Goal: Information Seeking & Learning: Learn about a topic

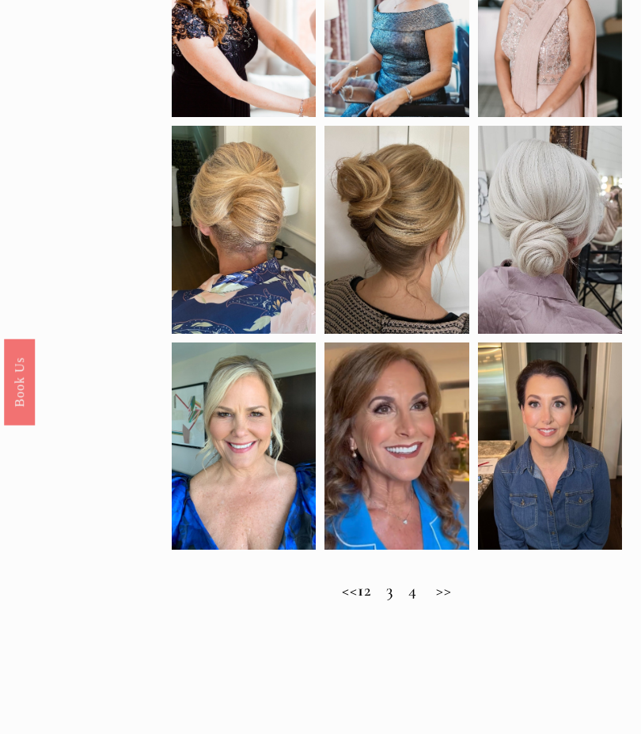
scroll to position [551, 0]
click at [471, 600] on h2 "<< 1 2 3 4 >>" at bounding box center [396, 591] width 449 height 20
click at [392, 600] on h2 "<< 1 2 3 4 >>" at bounding box center [396, 591] width 449 height 20
click at [390, 600] on h2 "<< 1 2 3 4 >>" at bounding box center [396, 591] width 449 height 20
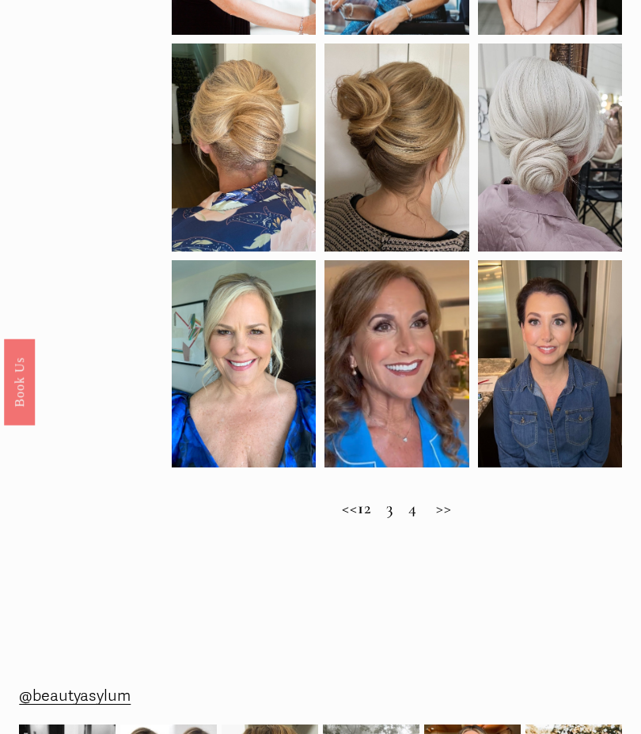
scroll to position [634, 0]
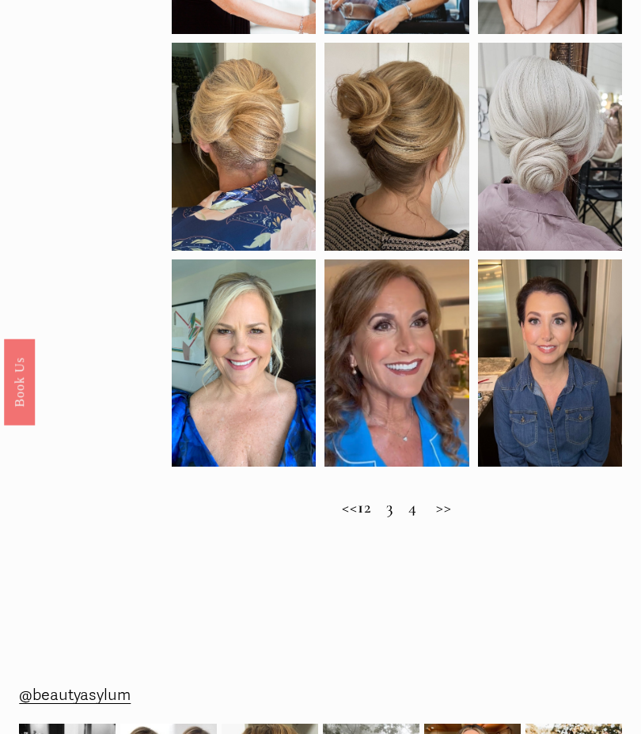
click at [388, 518] on h2 "<< 1 2 3 4 >>" at bounding box center [396, 508] width 449 height 20
click at [348, 518] on h2 "<< 1 2 3 4 >>" at bounding box center [396, 508] width 449 height 20
click at [467, 518] on h2 "<< 1 2 3 4 >>" at bounding box center [396, 508] width 449 height 20
click at [471, 518] on h2 "<< 1 2 3 4 >>" at bounding box center [396, 508] width 449 height 20
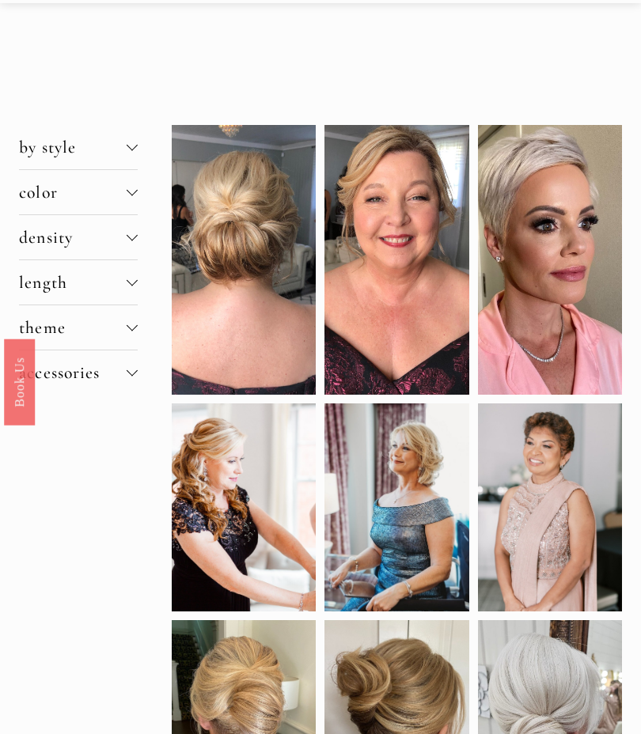
scroll to position [0, 0]
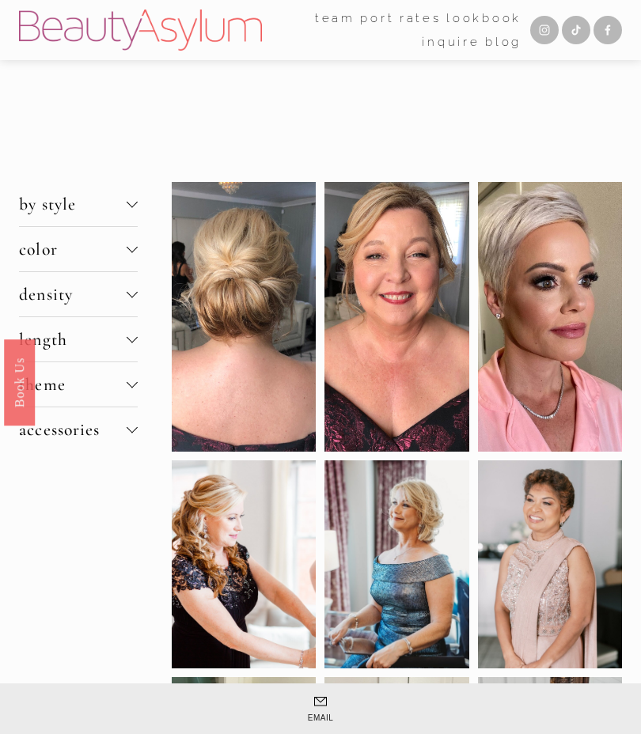
click at [136, 200] on div at bounding box center [132, 204] width 11 height 11
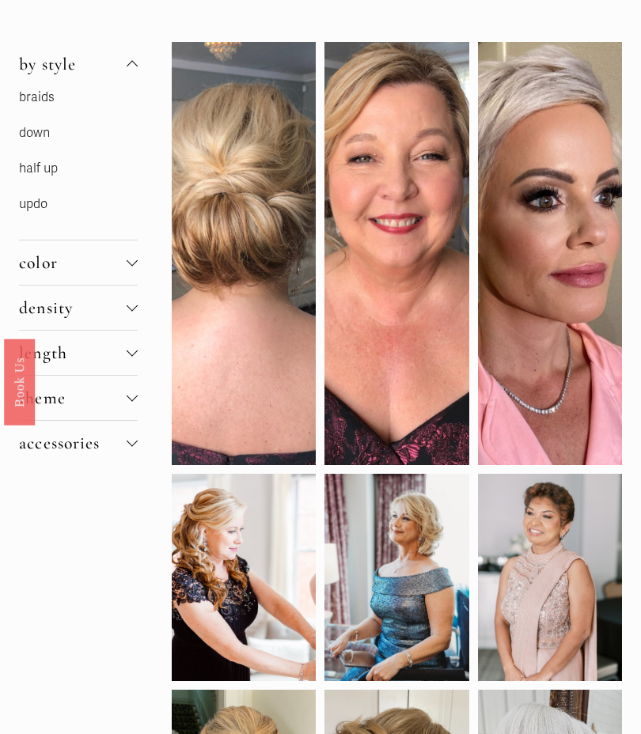
scroll to position [142, 0]
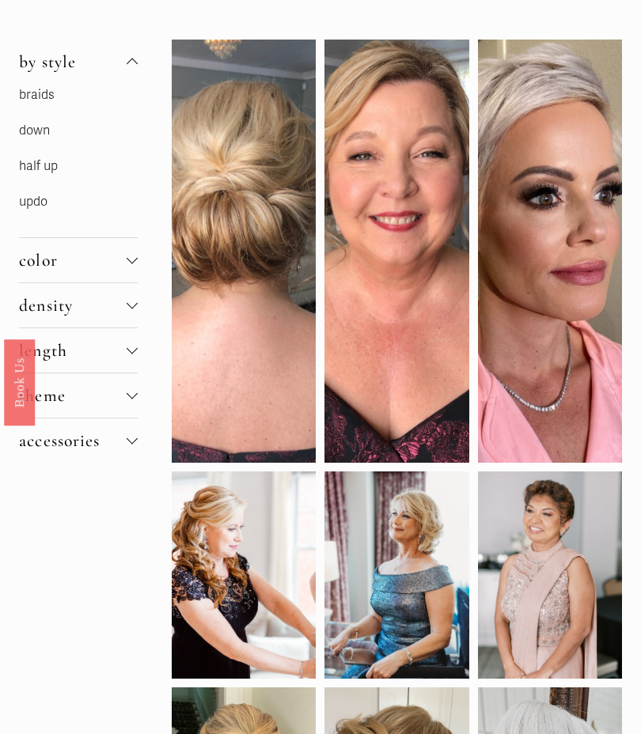
click at [132, 261] on div at bounding box center [132, 257] width 11 height 11
click at [64, 215] on link "brunette" at bounding box center [44, 211] width 50 height 16
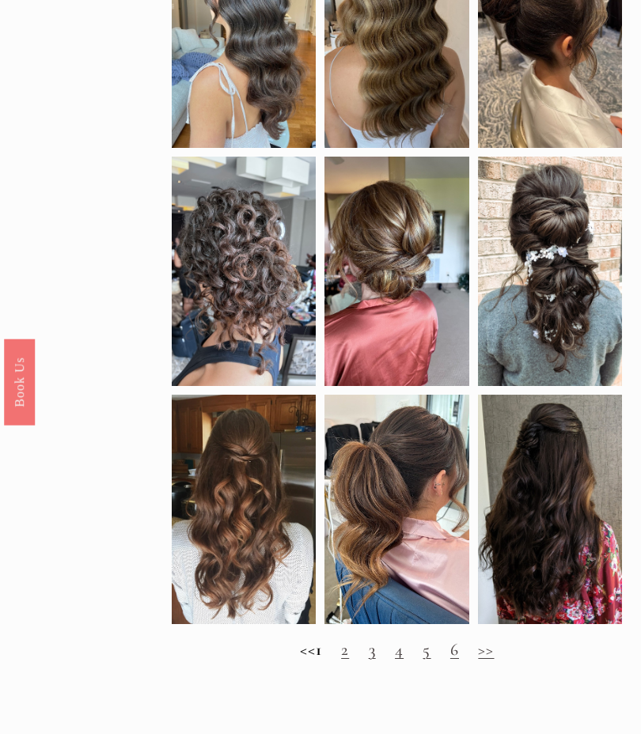
scroll to position [562, 0]
click at [494, 660] on link ">>" at bounding box center [486, 649] width 16 height 21
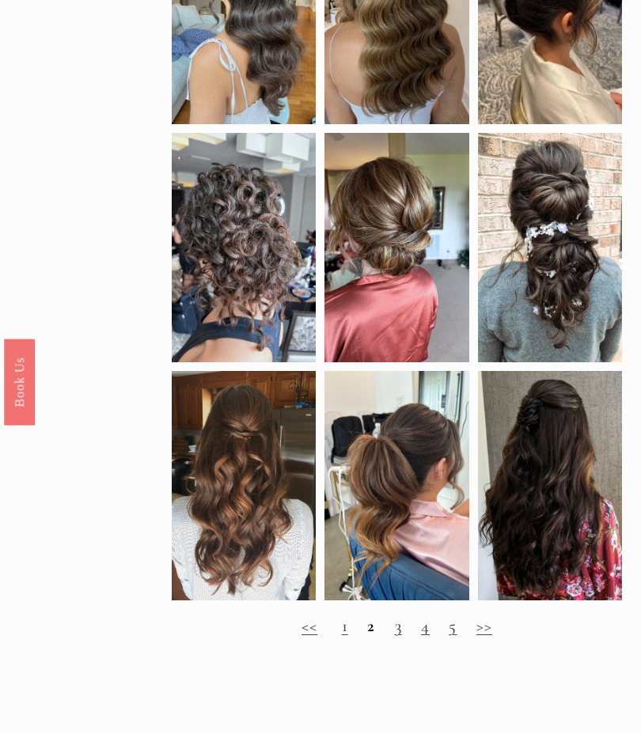
scroll to position [583, 0]
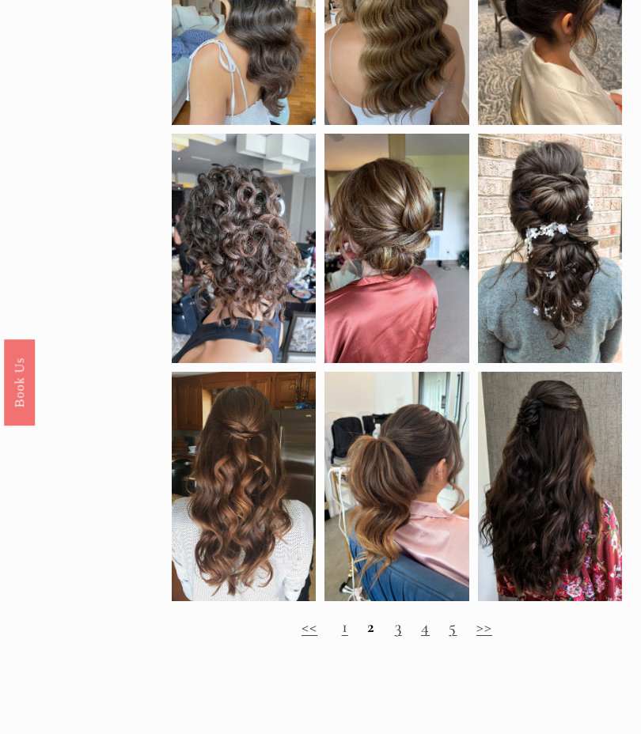
click at [488, 637] on link ">>" at bounding box center [484, 626] width 16 height 21
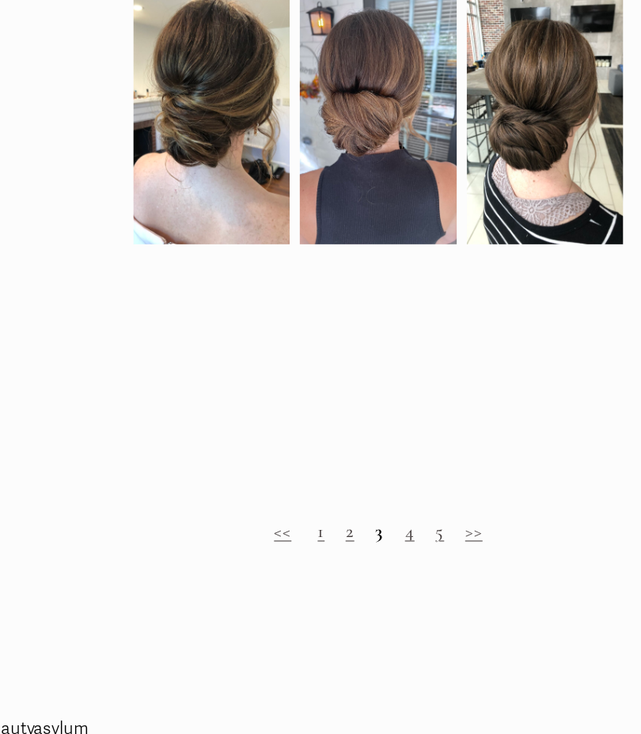
scroll to position [862, 0]
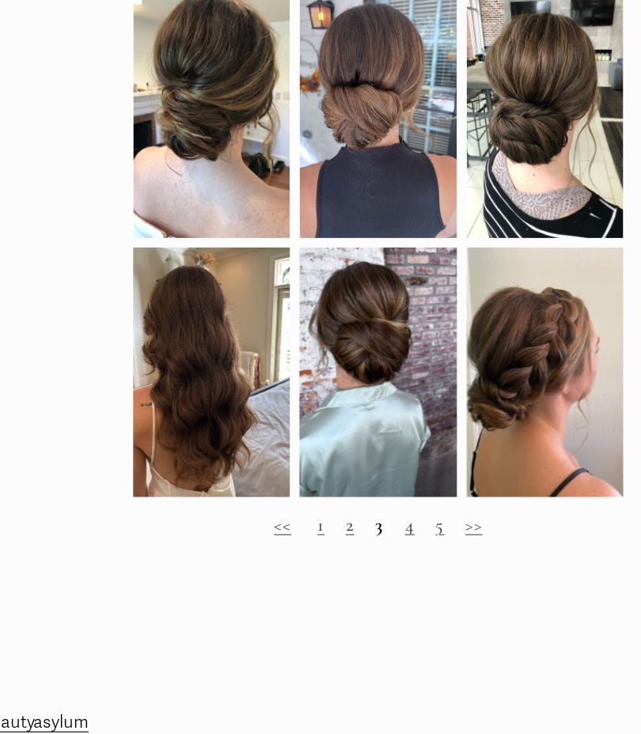
click at [476, 532] on link ">>" at bounding box center [484, 542] width 16 height 21
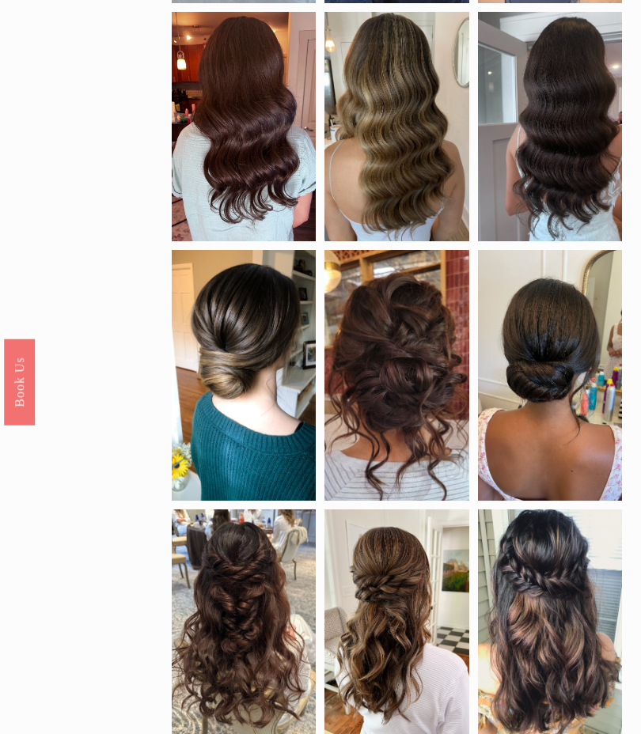
scroll to position [467, 0]
click at [573, 415] on div at bounding box center [550, 375] width 144 height 251
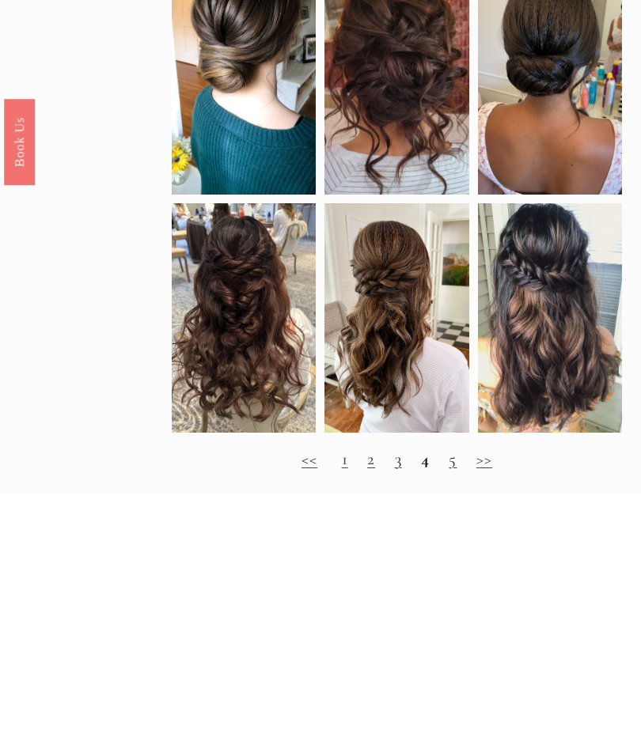
scroll to position [773, 0]
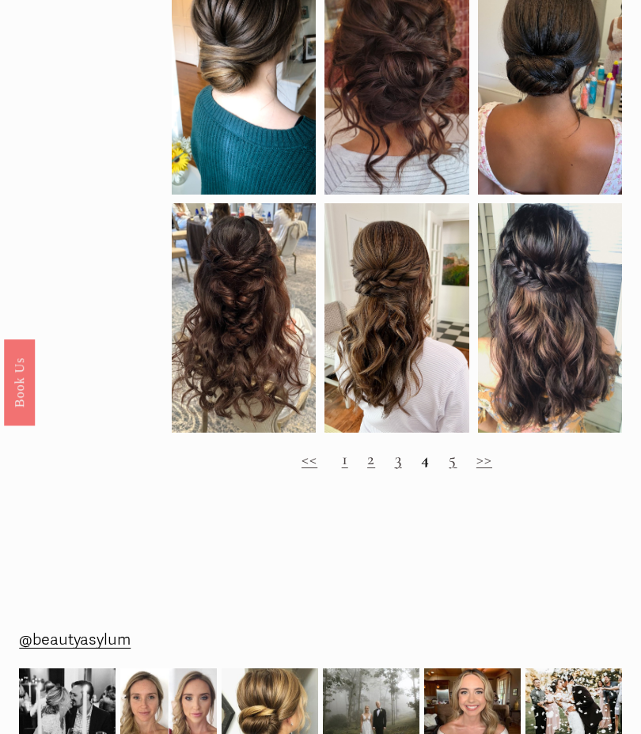
click at [488, 467] on link ">>" at bounding box center [484, 459] width 16 height 21
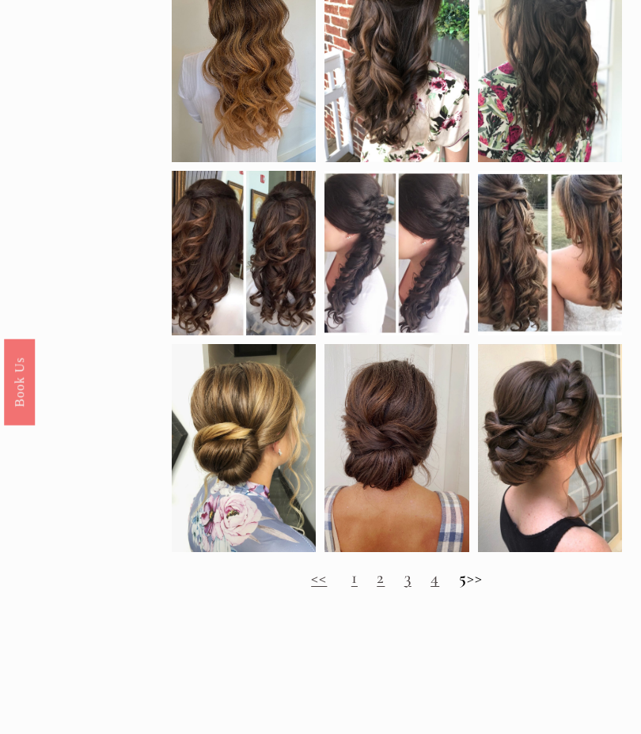
scroll to position [719, 0]
click at [478, 588] on h2 "<< 1 2 3 4 5 >>" at bounding box center [396, 578] width 449 height 20
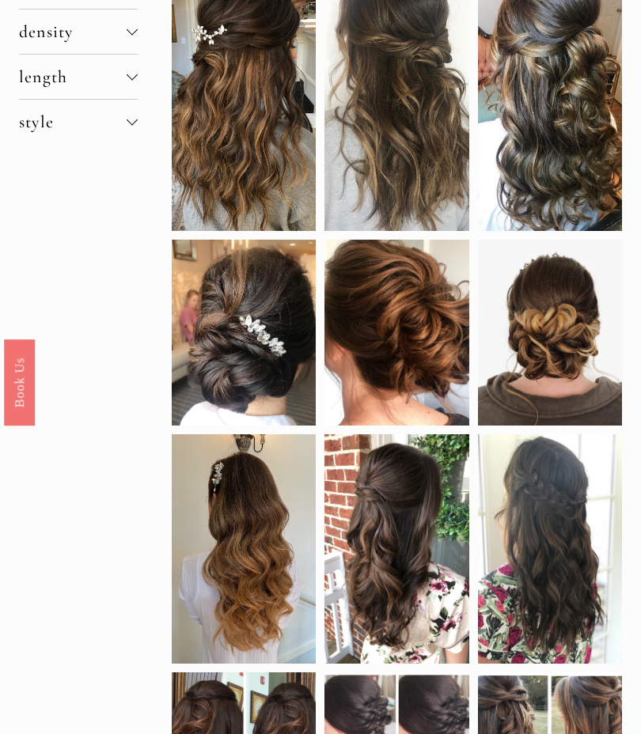
scroll to position [0, 0]
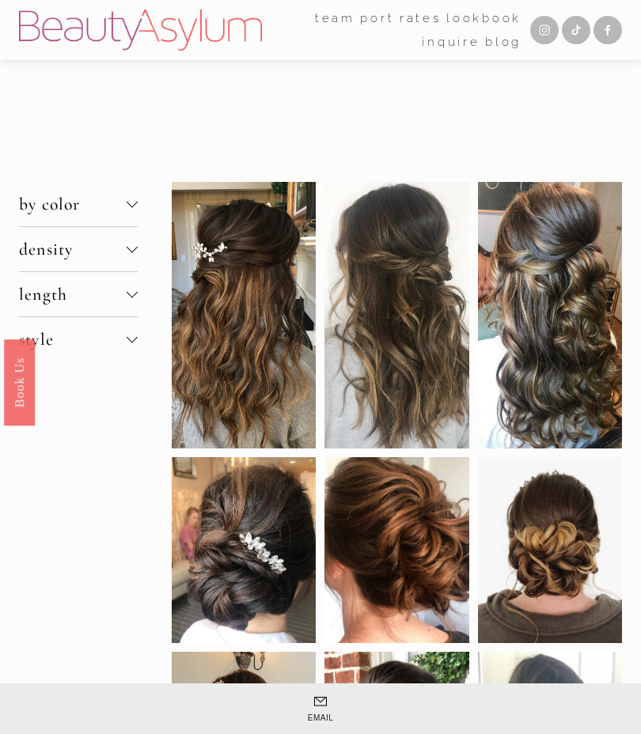
click at [132, 253] on div at bounding box center [132, 247] width 11 height 11
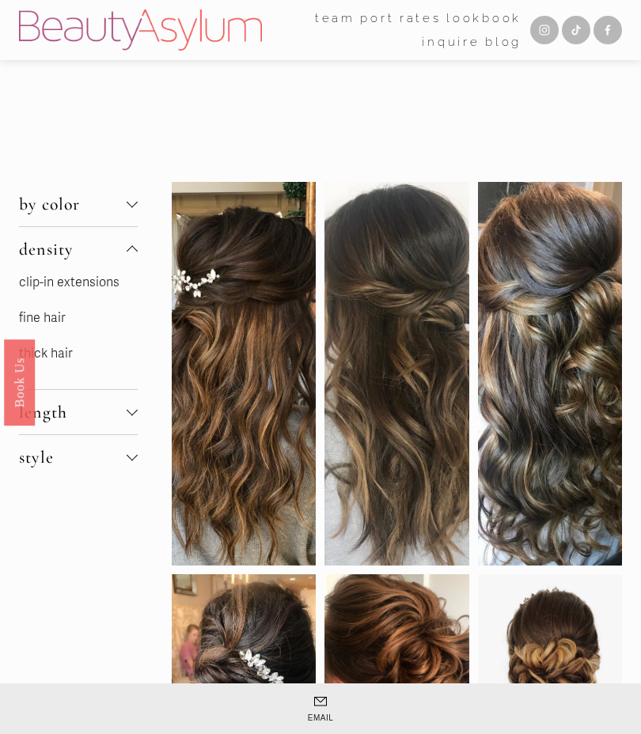
click at [65, 315] on link "fine hair" at bounding box center [42, 318] width 47 height 16
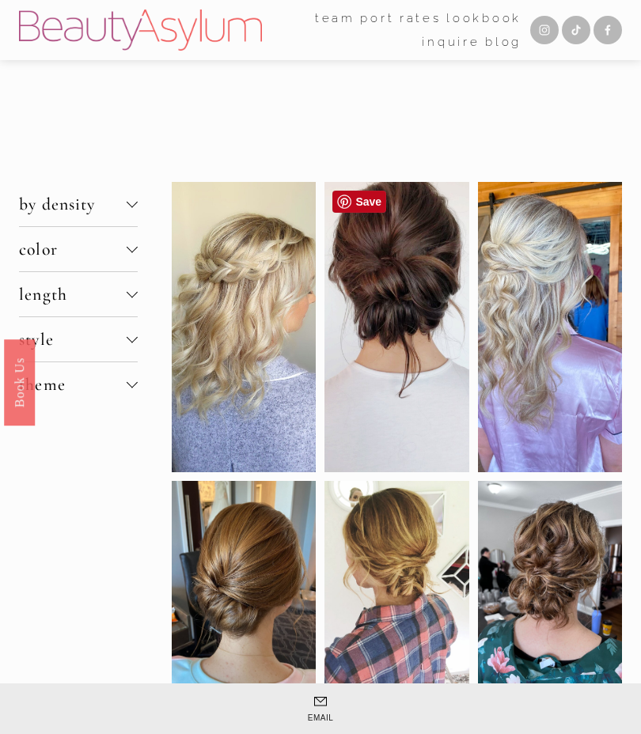
click at [400, 303] on div at bounding box center [396, 327] width 144 height 290
click at [424, 305] on div at bounding box center [396, 327] width 144 height 290
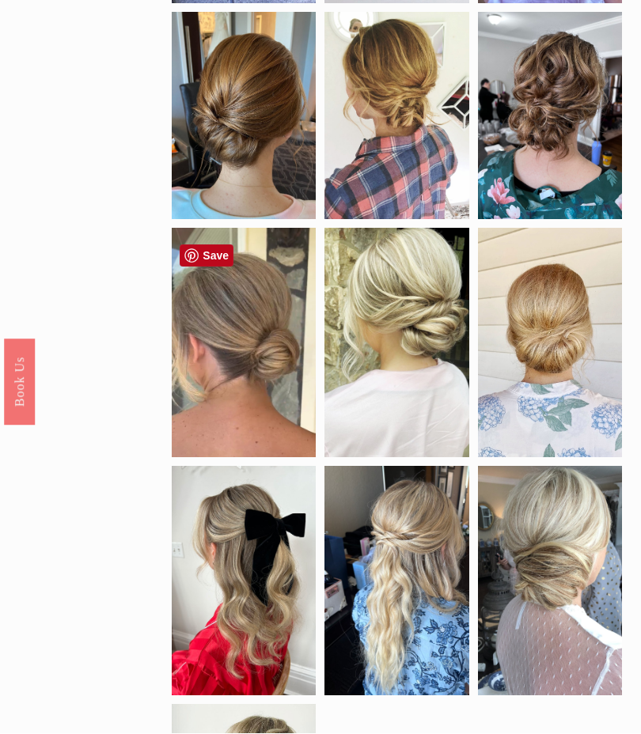
scroll to position [469, 0]
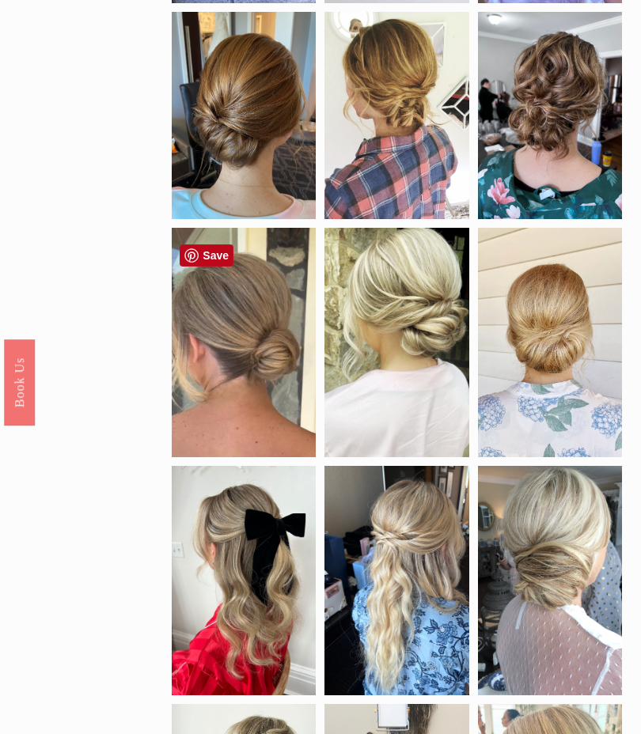
click at [278, 385] on div at bounding box center [244, 342] width 144 height 229
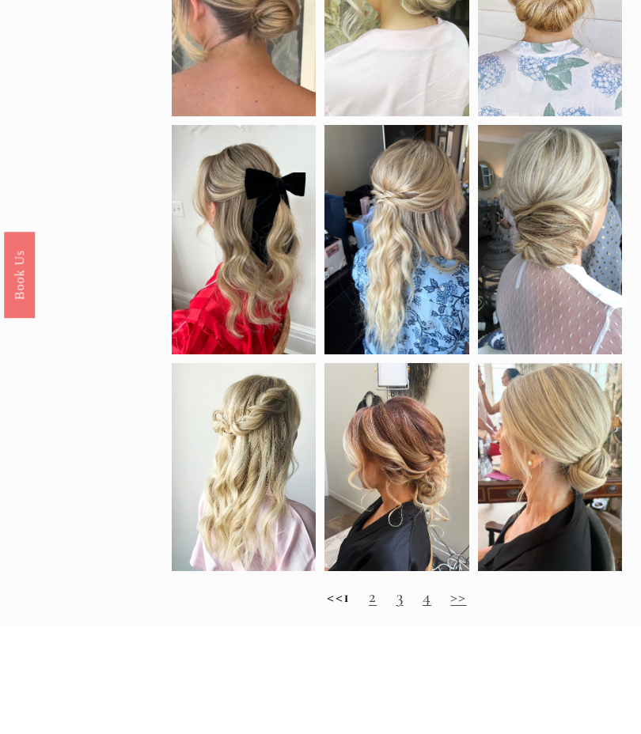
scroll to position [810, 0]
click at [466, 607] on link ">>" at bounding box center [458, 596] width 16 height 21
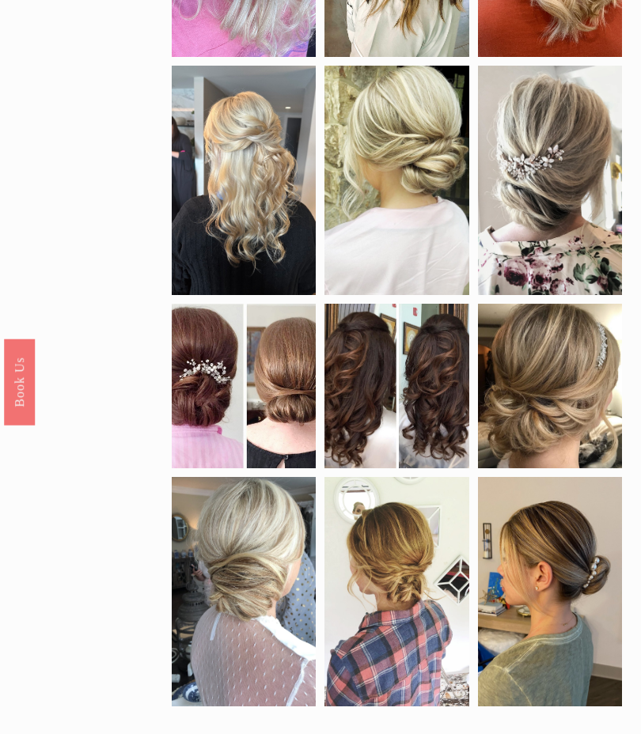
scroll to position [393, 0]
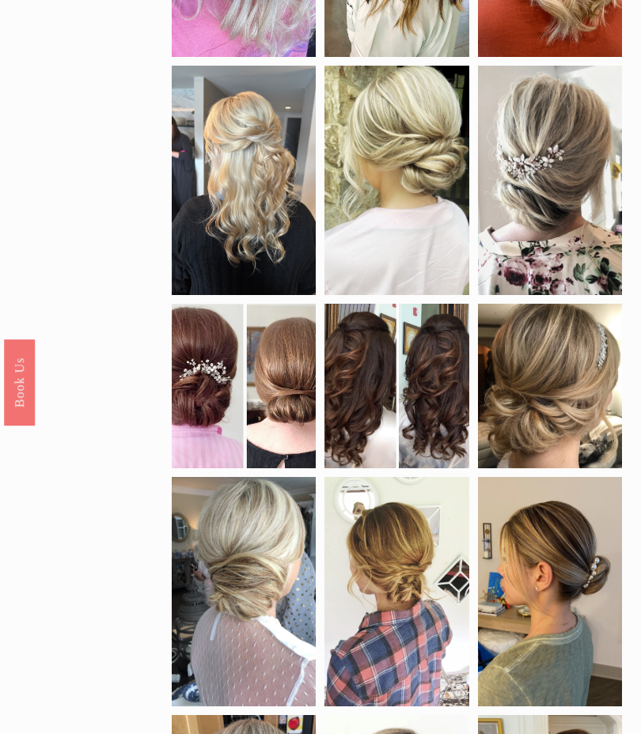
click at [263, 391] on div at bounding box center [244, 386] width 144 height 165
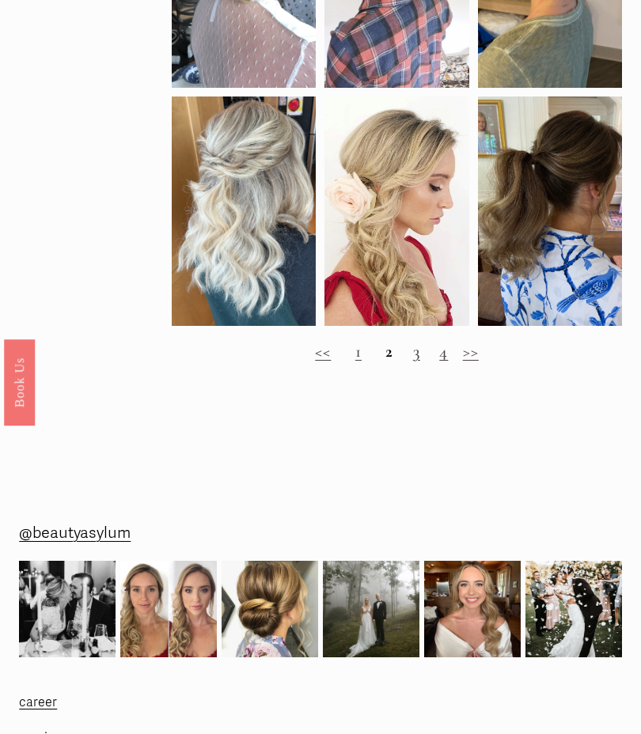
scroll to position [1023, 0]
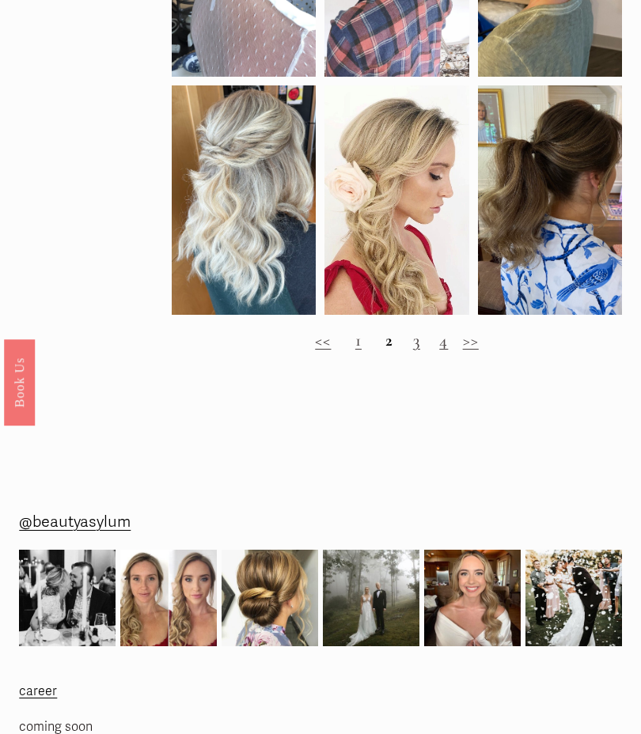
click at [477, 345] on link ">>" at bounding box center [471, 340] width 16 height 21
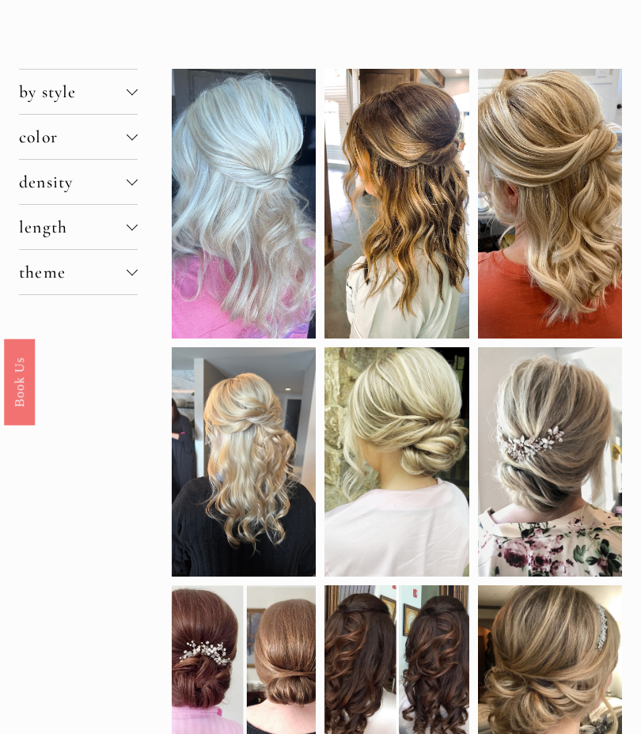
scroll to position [113, 0]
click at [125, 237] on span "length" at bounding box center [73, 227] width 108 height 21
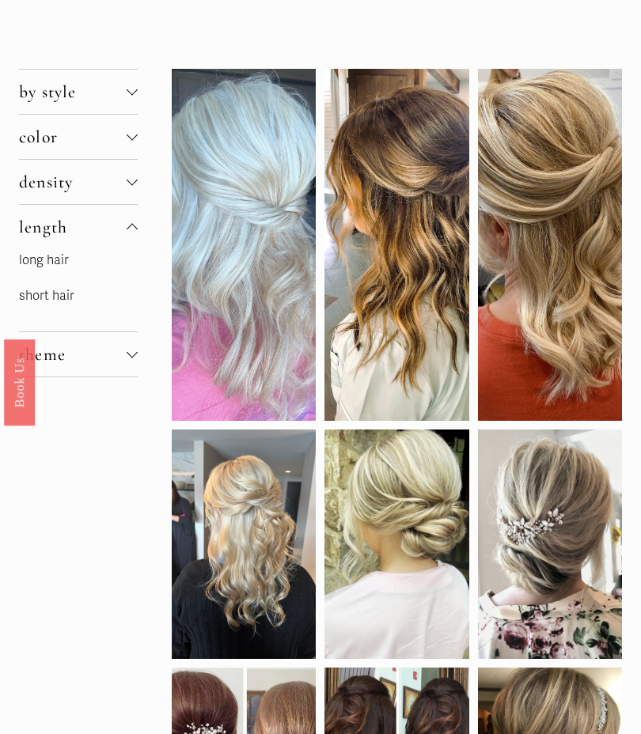
click at [65, 267] on link "long hair" at bounding box center [44, 260] width 50 height 16
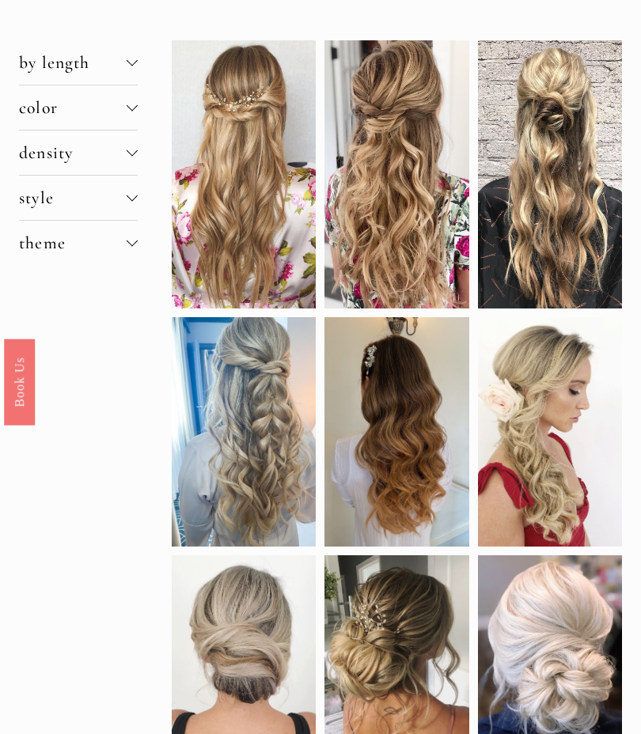
scroll to position [142, 0]
click at [138, 244] on button "theme" at bounding box center [78, 243] width 119 height 44
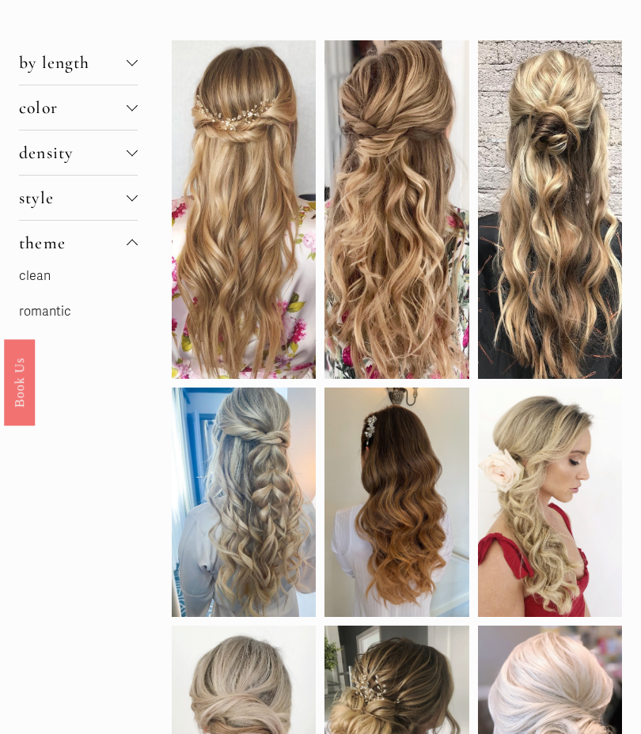
click at [68, 320] on link "romantic" at bounding box center [45, 312] width 52 height 16
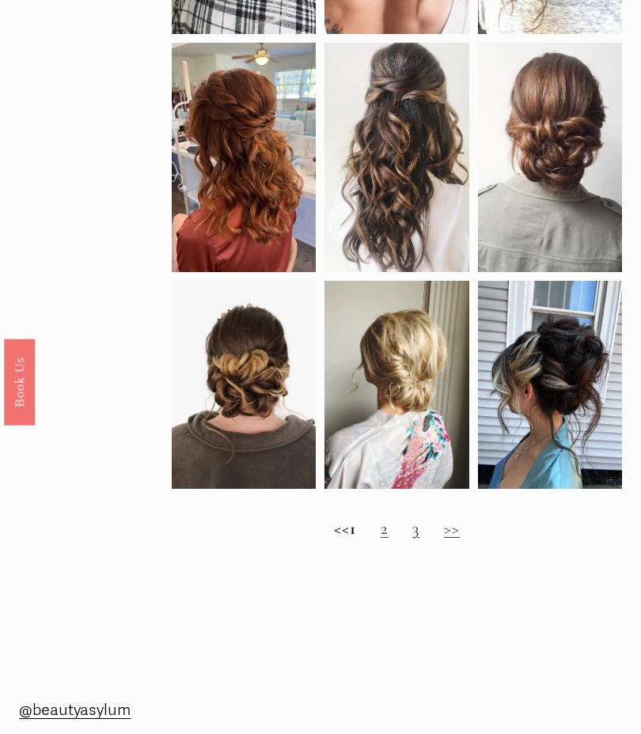
scroll to position [848, 0]
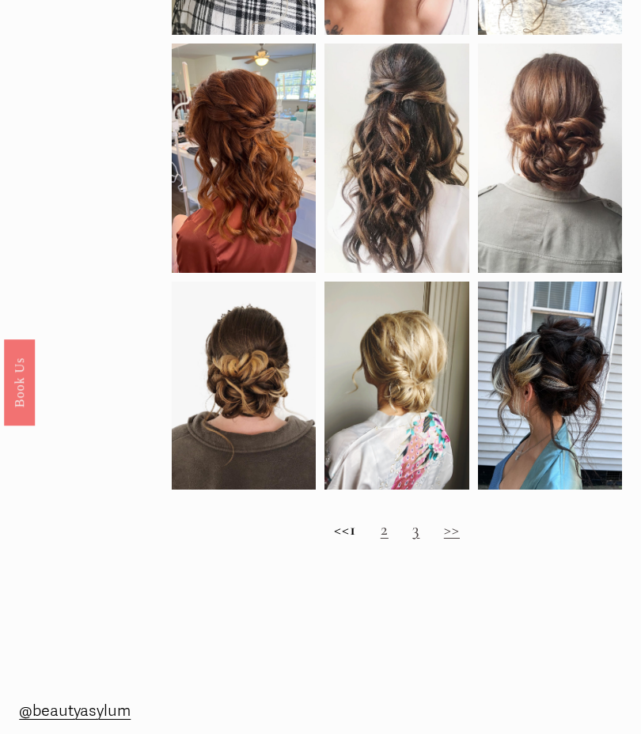
click at [460, 540] on link ">>" at bounding box center [452, 529] width 16 height 21
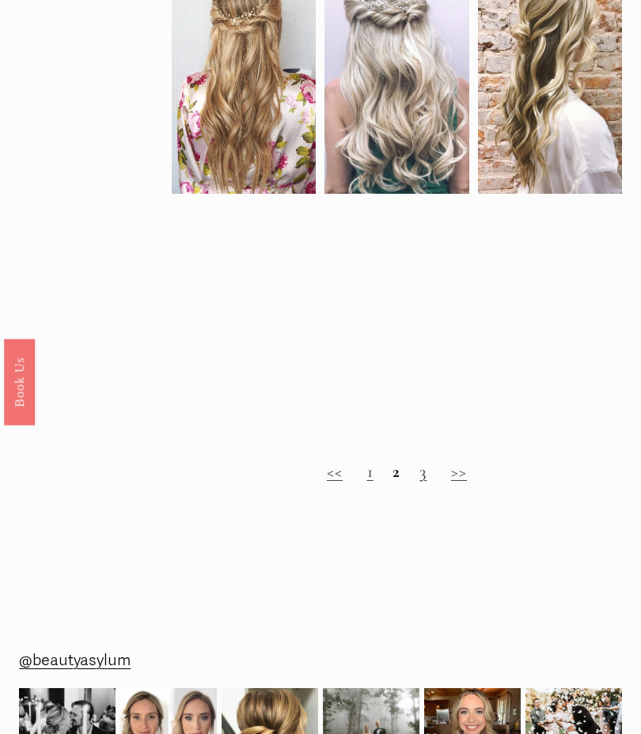
scroll to position [885, 0]
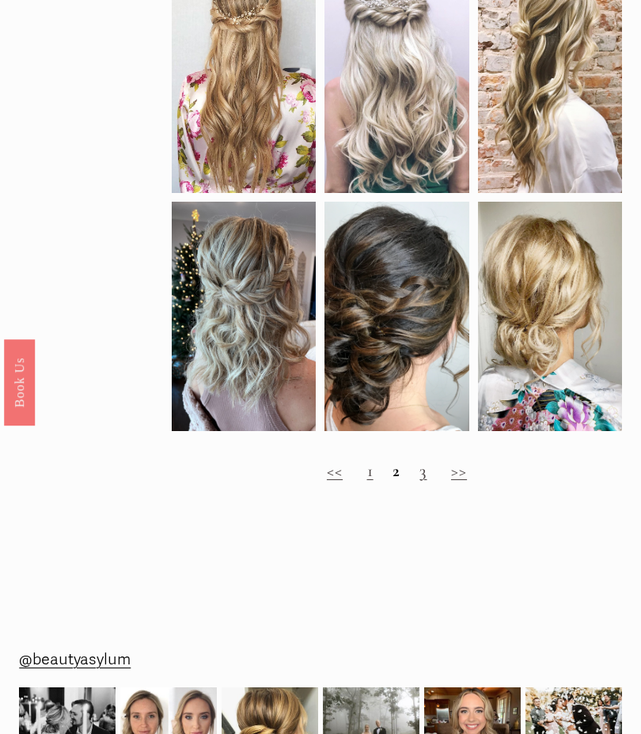
click at [464, 473] on link ">>" at bounding box center [459, 470] width 16 height 21
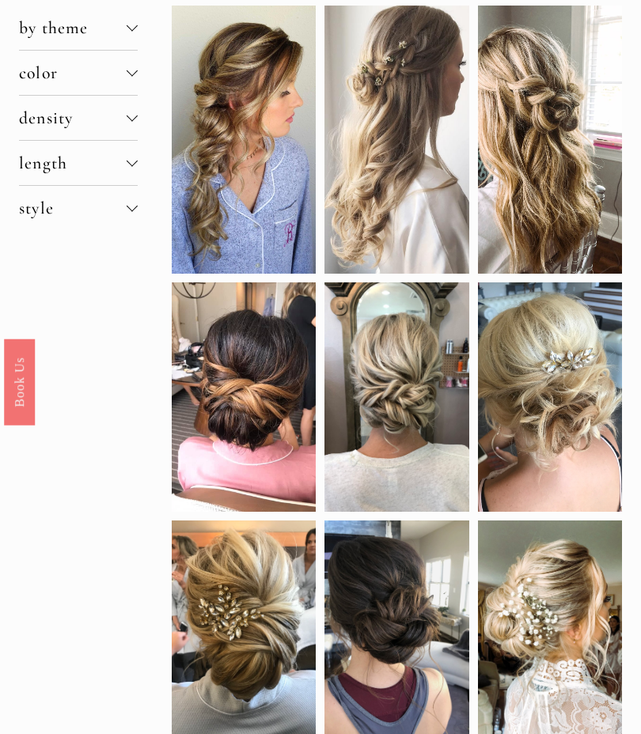
scroll to position [176, 0]
click at [264, 430] on div at bounding box center [244, 396] width 144 height 229
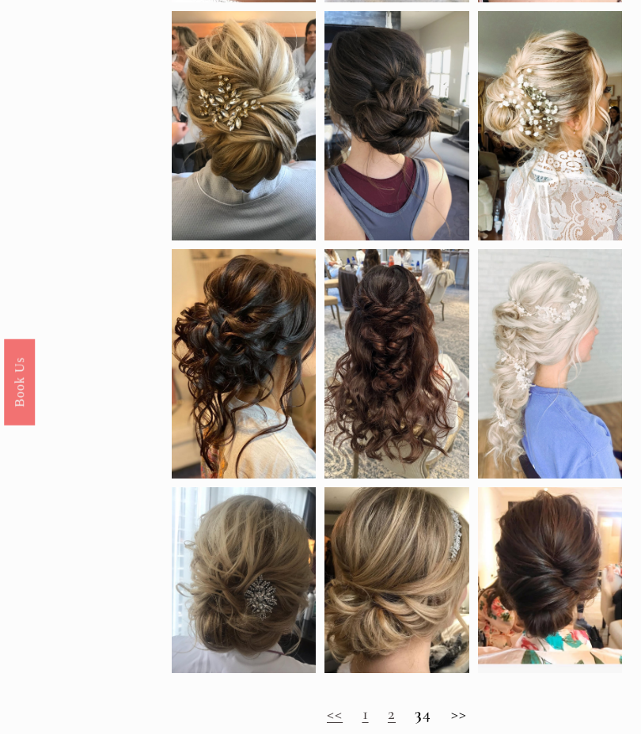
scroll to position [686, 0]
click at [566, 588] on div at bounding box center [550, 580] width 144 height 186
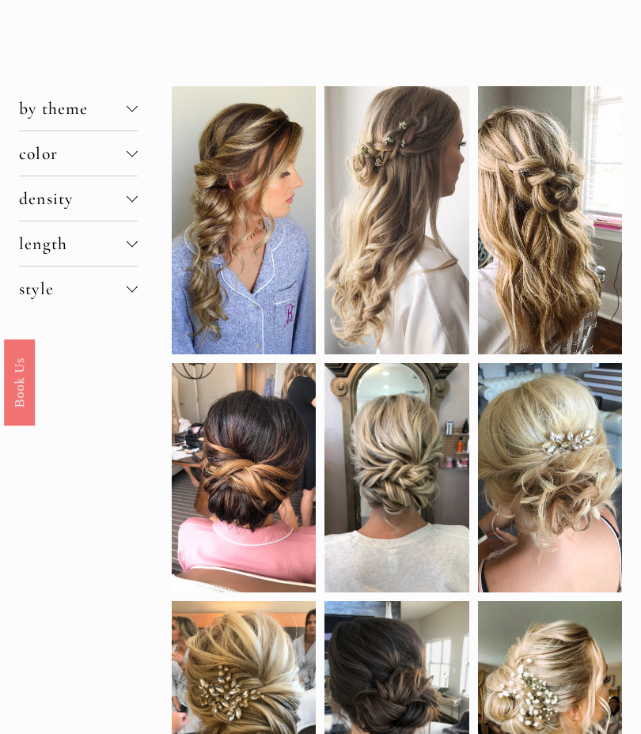
scroll to position [98, 0]
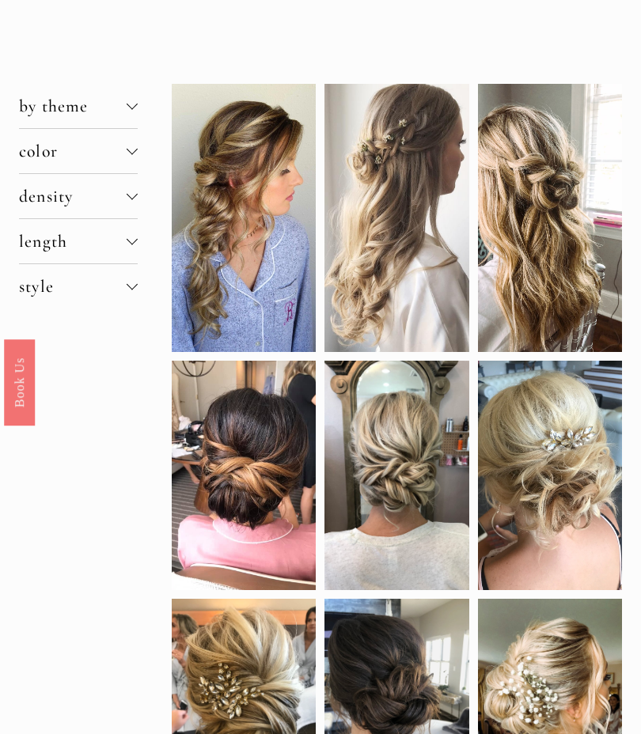
click at [138, 292] on div at bounding box center [132, 286] width 11 height 11
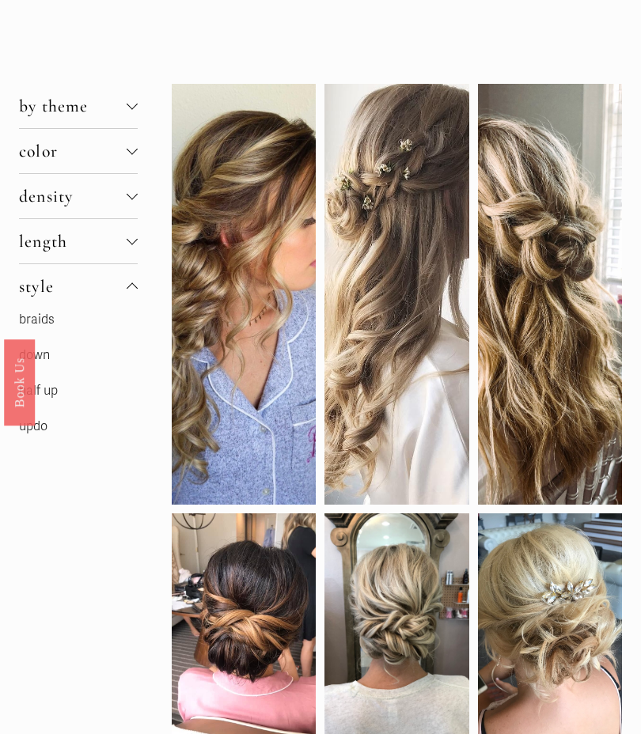
click at [47, 434] on link "updo" at bounding box center [33, 427] width 28 height 16
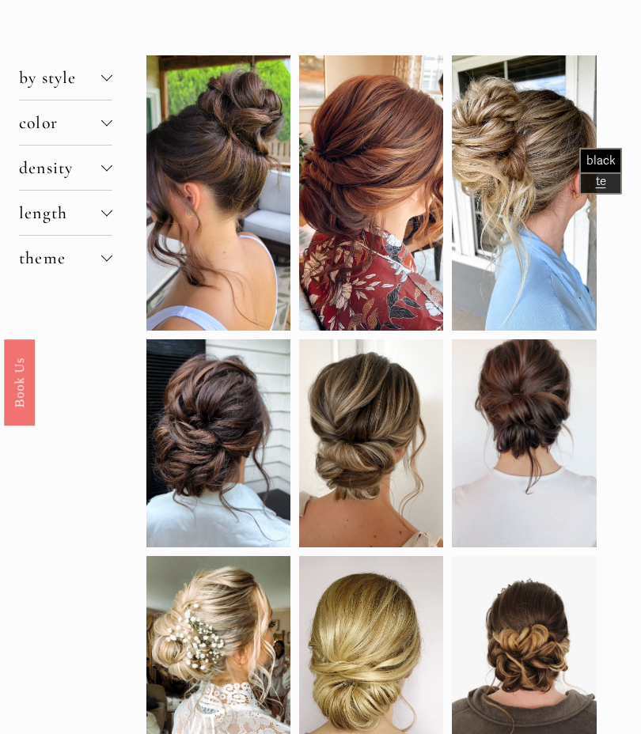
scroll to position [199, 0]
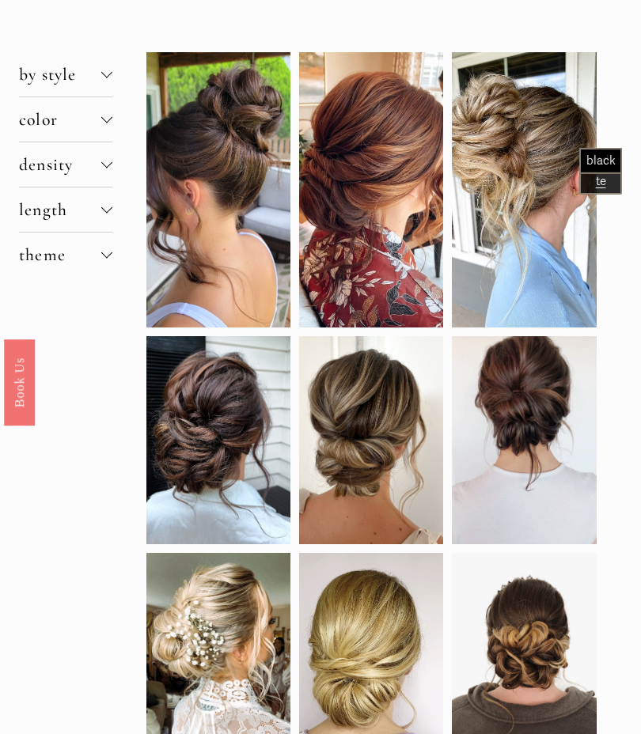
click at [638, 661] on div "by style braids down half up natural curls updo color black blonde brunette red…" at bounding box center [320, 656] width 641 height 1347
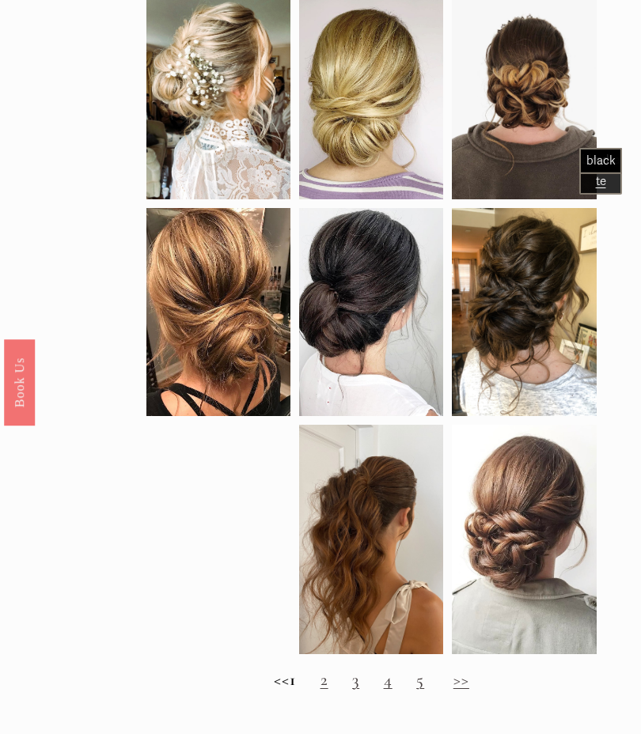
scroll to position [760, 0]
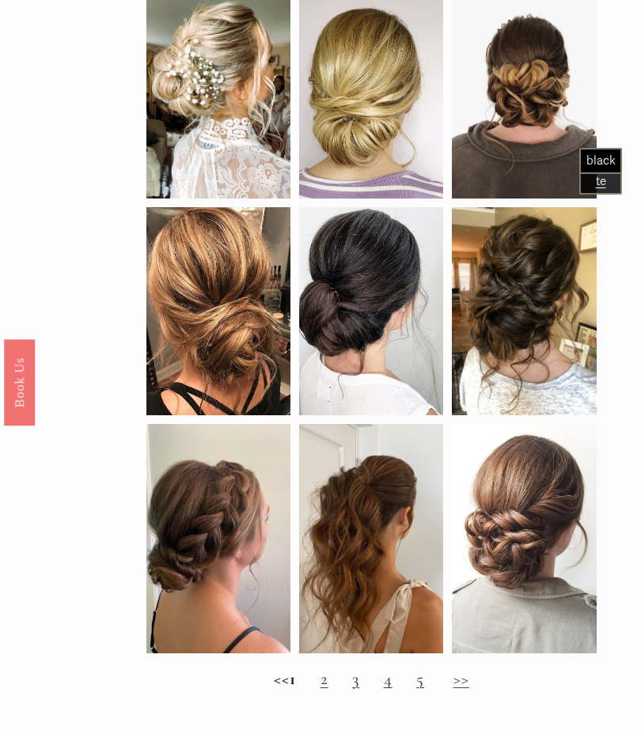
click at [469, 689] on link ">>" at bounding box center [461, 679] width 16 height 21
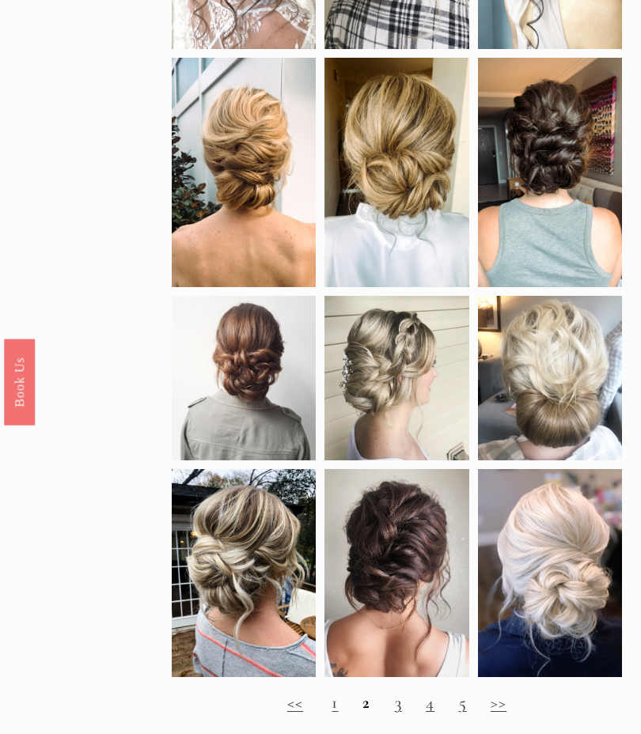
scroll to position [658, 0]
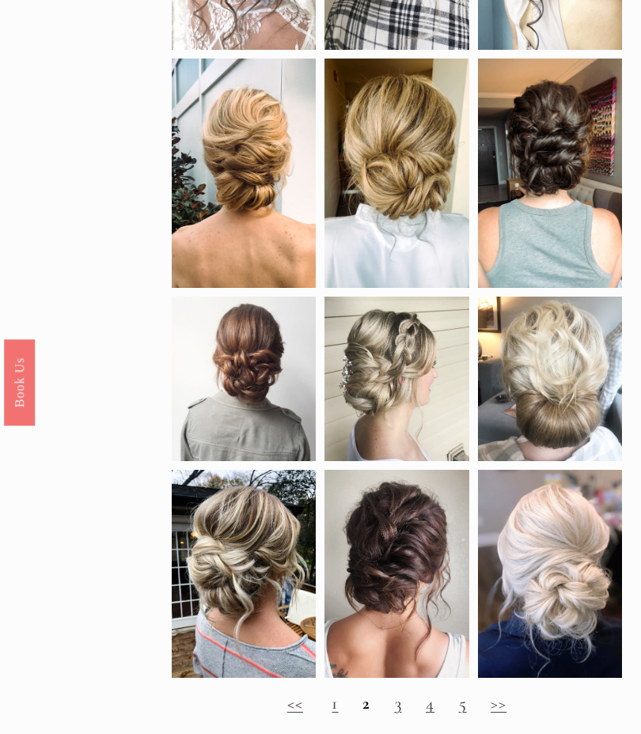
click at [500, 714] on link ">>" at bounding box center [499, 703] width 16 height 21
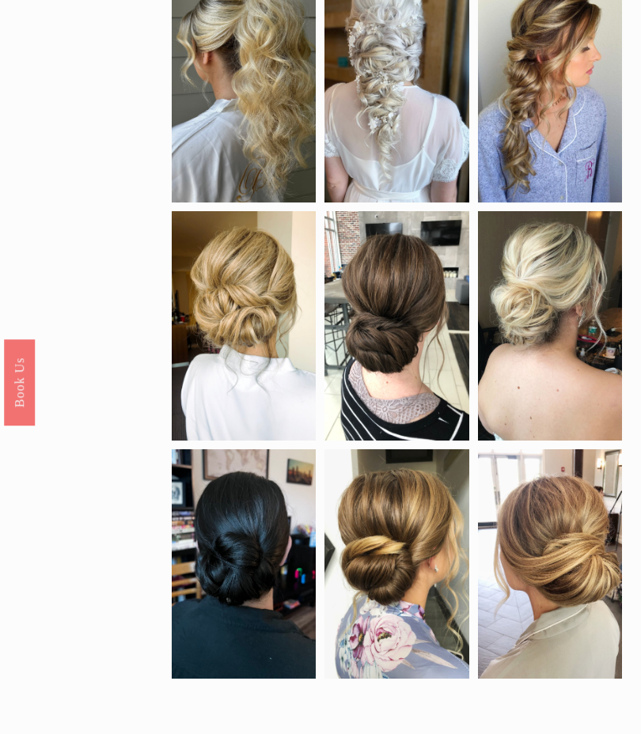
scroll to position [464, 0]
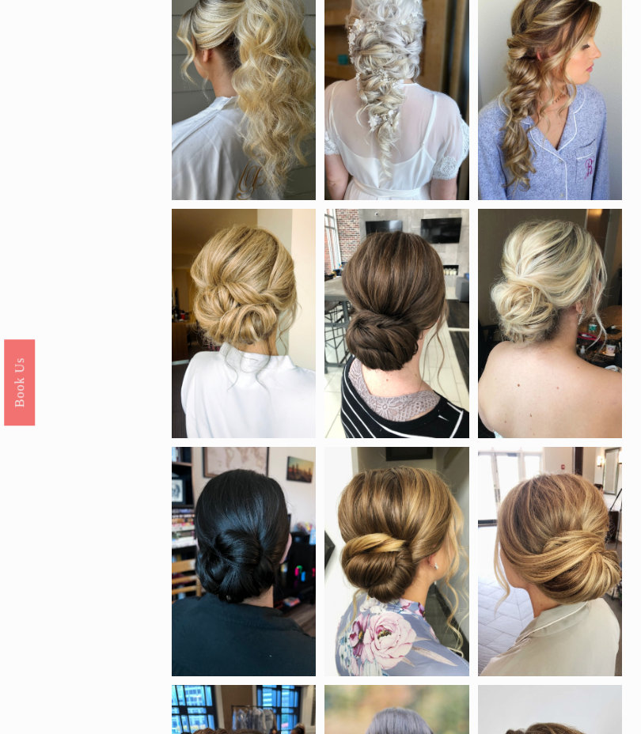
click at [423, 344] on div at bounding box center [396, 323] width 144 height 229
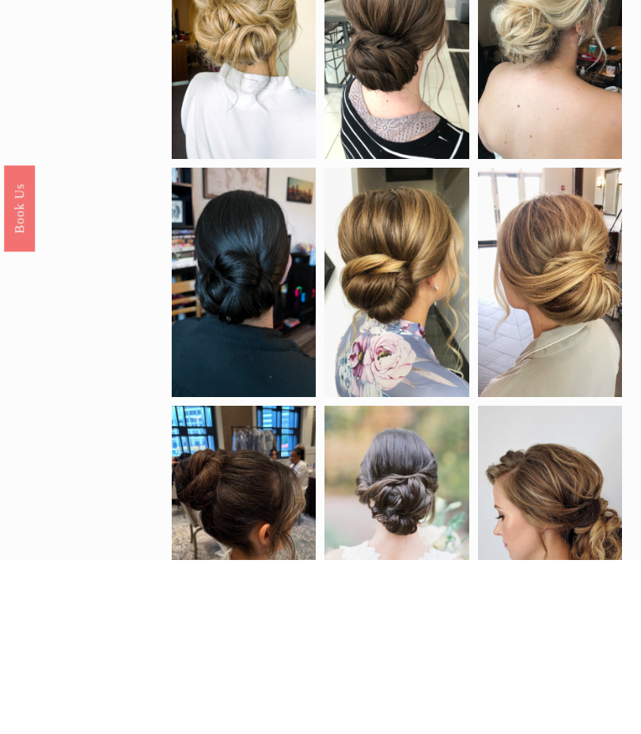
scroll to position [744, 0]
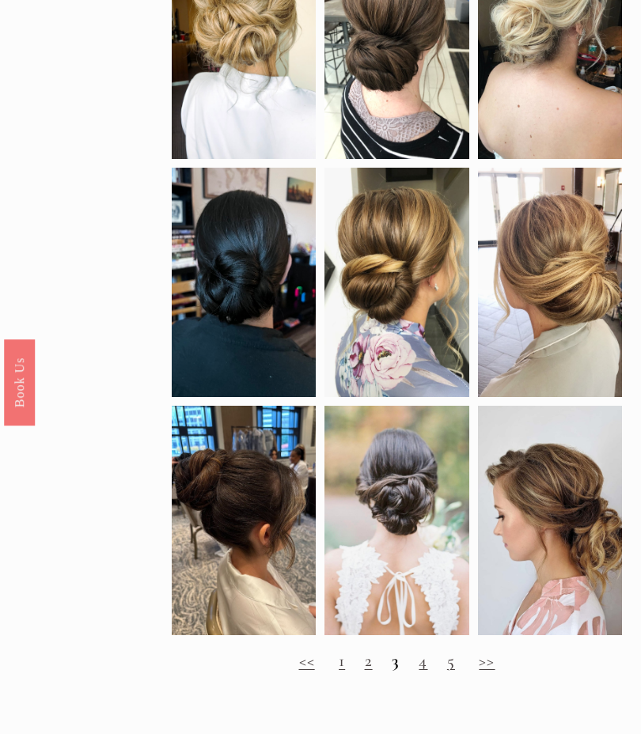
click at [492, 671] on link ">>" at bounding box center [487, 660] width 16 height 21
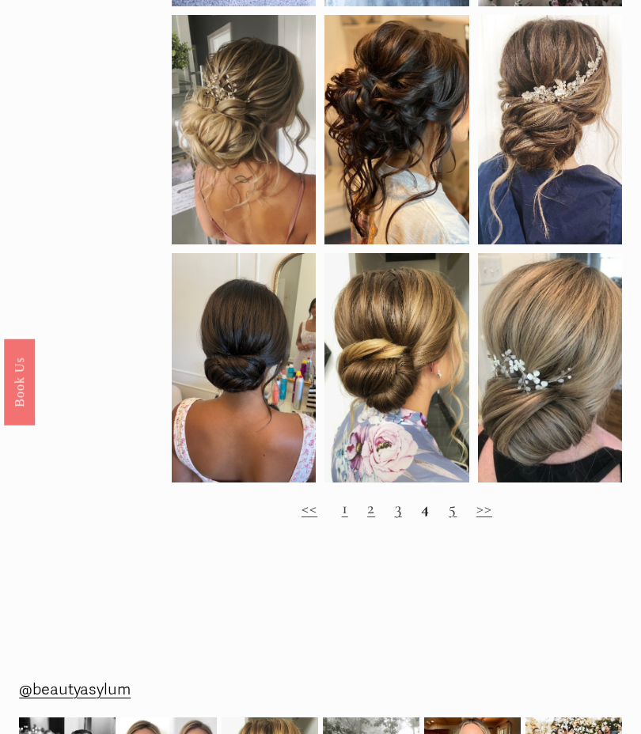
scroll to position [875, 0]
click at [265, 390] on div at bounding box center [244, 367] width 144 height 229
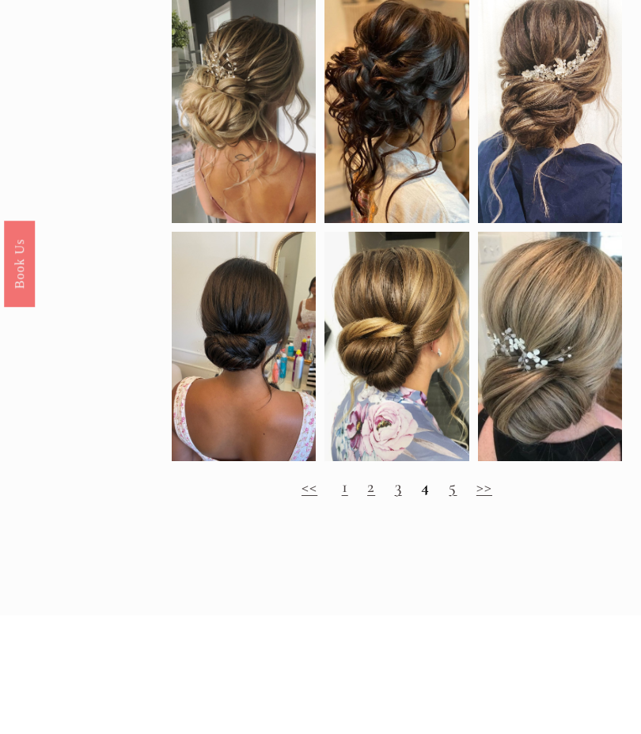
scroll to position [896, 0]
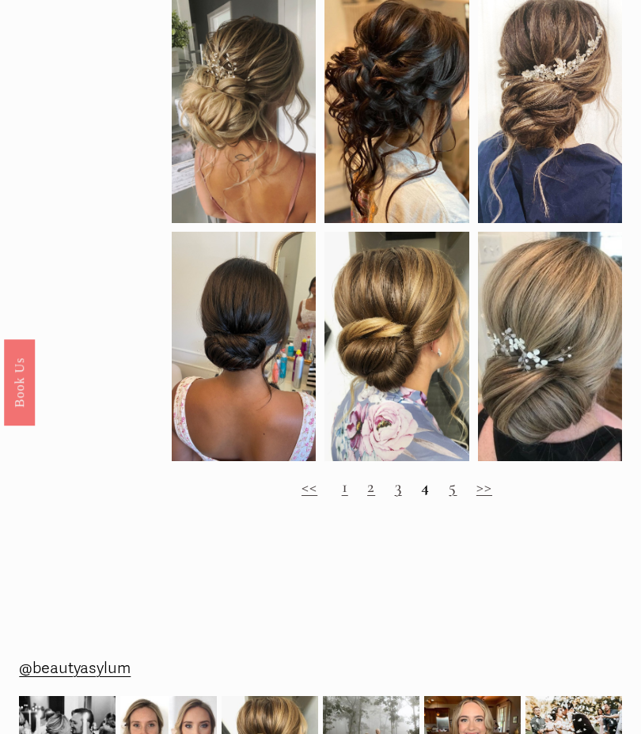
click at [487, 497] on link ">>" at bounding box center [484, 486] width 16 height 21
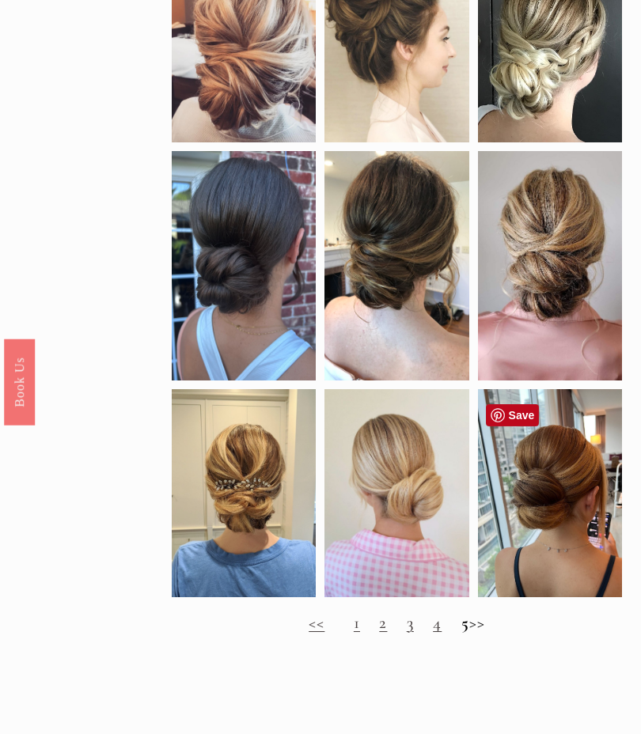
scroll to position [739, 0]
click at [578, 523] on div at bounding box center [550, 493] width 144 height 208
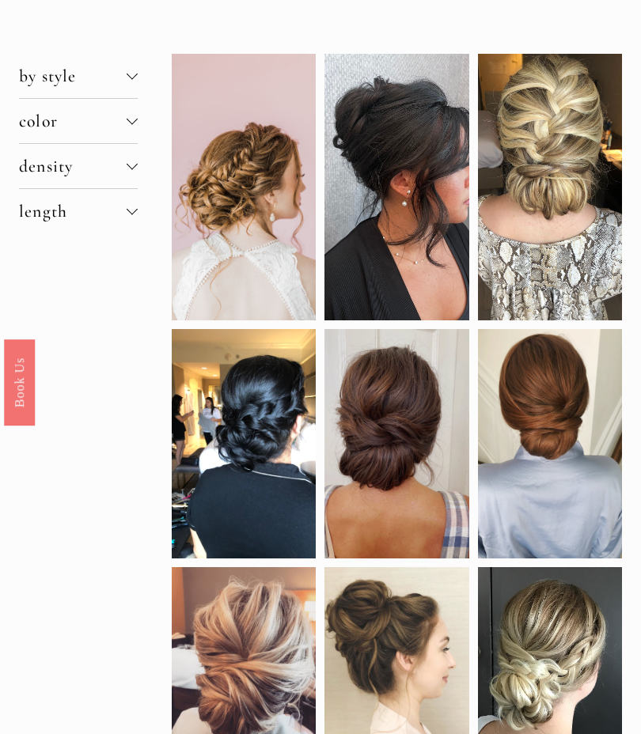
scroll to position [0, 0]
